Goal: Task Accomplishment & Management: Use online tool/utility

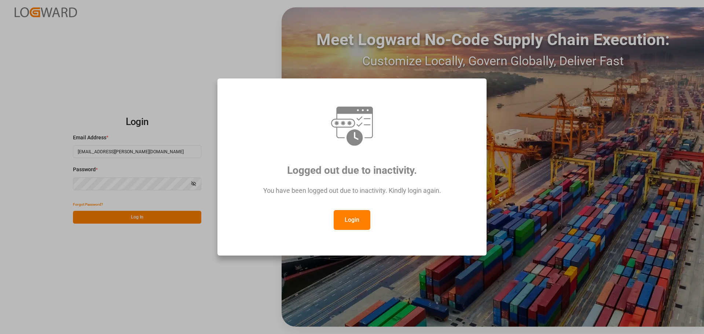
drag, startPoint x: 0, startPoint y: 0, endPoint x: 348, endPoint y: 223, distance: 413.0
click at [348, 223] on button "Login" at bounding box center [352, 220] width 37 height 20
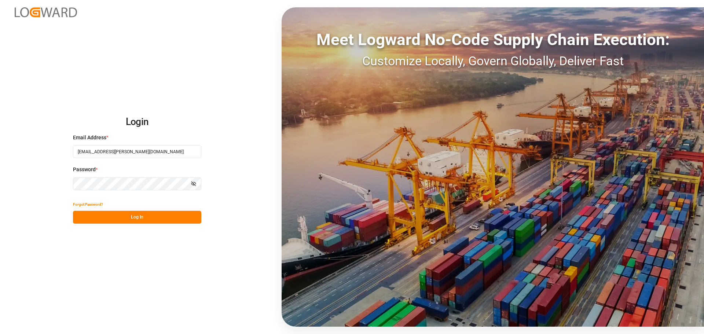
click at [167, 215] on button "Log In" at bounding box center [137, 217] width 128 height 13
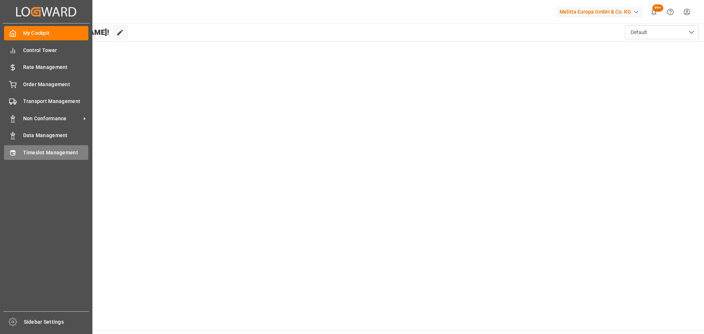
click at [24, 153] on span "Timeslot Management" at bounding box center [56, 153] width 66 height 8
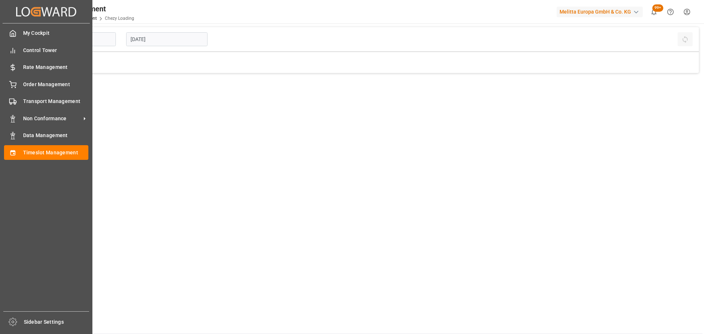
type input "Chezy Loading"
